Goal: Check status: Check status

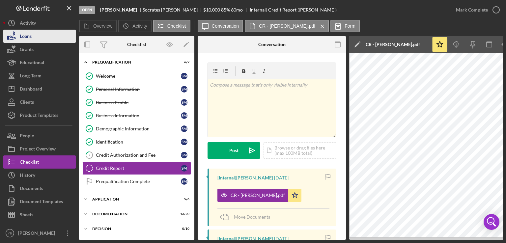
click at [39, 38] on button "Loans" at bounding box center [39, 36] width 72 height 13
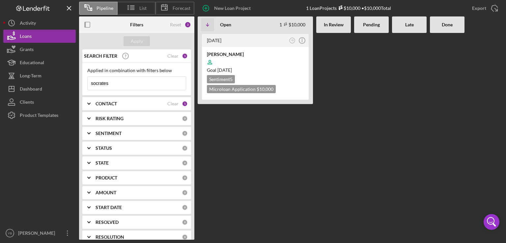
click at [112, 85] on input "socrates" at bounding box center [137, 83] width 98 height 13
type input "s"
click at [141, 39] on div "Apply" at bounding box center [137, 41] width 12 height 10
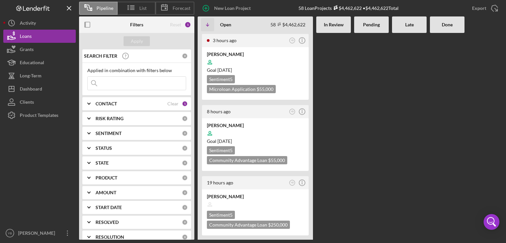
click at [366, 152] on div at bounding box center [371, 136] width 35 height 207
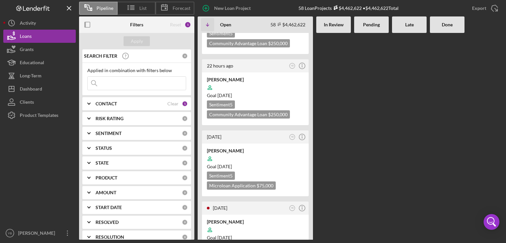
scroll to position [184, 0]
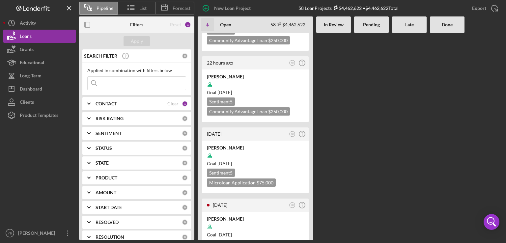
click at [103, 82] on input at bounding box center [137, 83] width 98 height 13
type input "[PERSON_NAME]"
click at [139, 40] on div "Apply" at bounding box center [137, 41] width 12 height 10
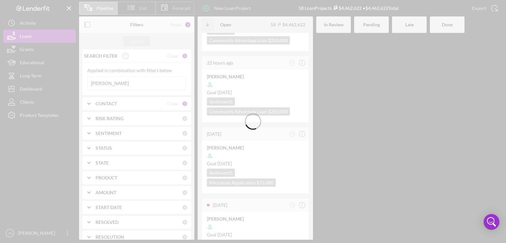
scroll to position [0, 0]
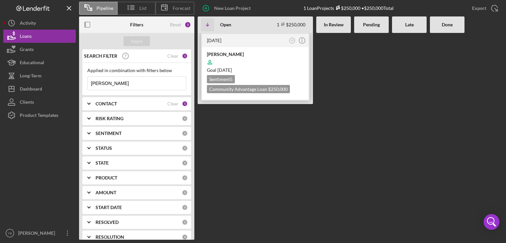
click at [270, 61] on div at bounding box center [255, 62] width 97 height 13
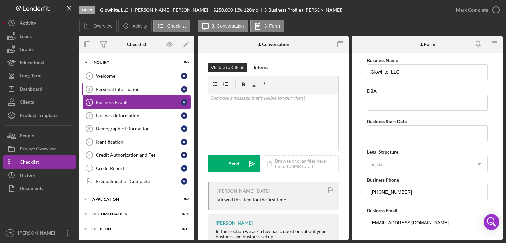
click at [115, 88] on div "Personal Information" at bounding box center [138, 89] width 85 height 5
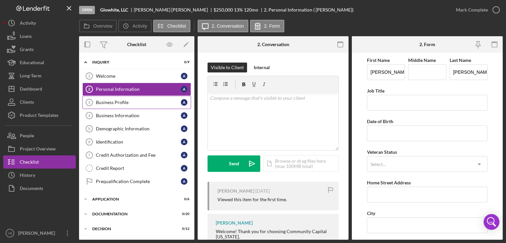
click at [113, 100] on div "Business Profile" at bounding box center [138, 102] width 85 height 5
